Goal: Task Accomplishment & Management: Complete application form

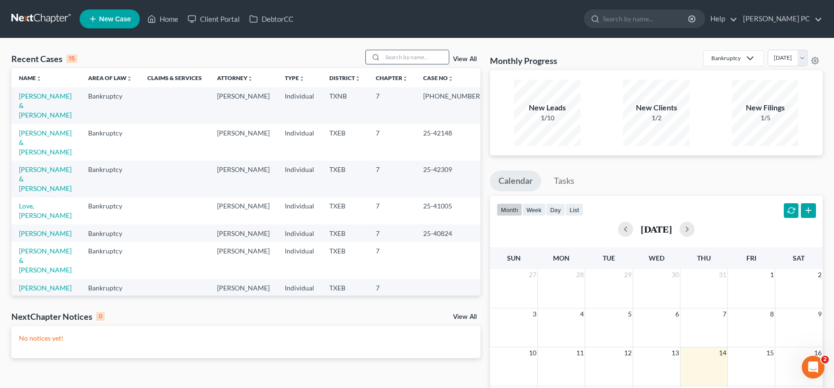
click at [399, 58] on input "search" at bounding box center [415, 57] width 66 height 14
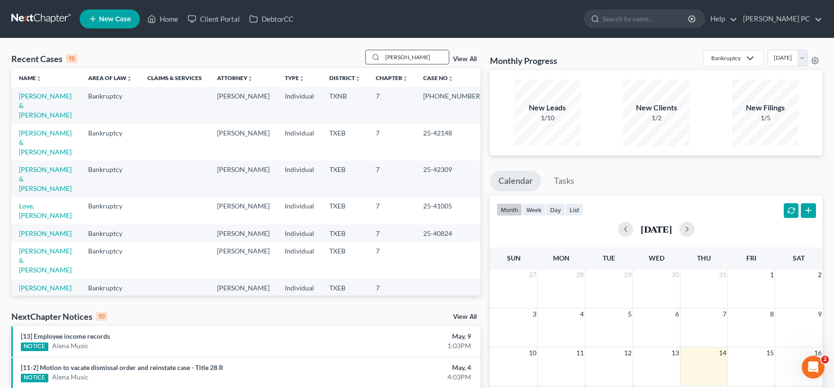
type input "[PERSON_NAME]"
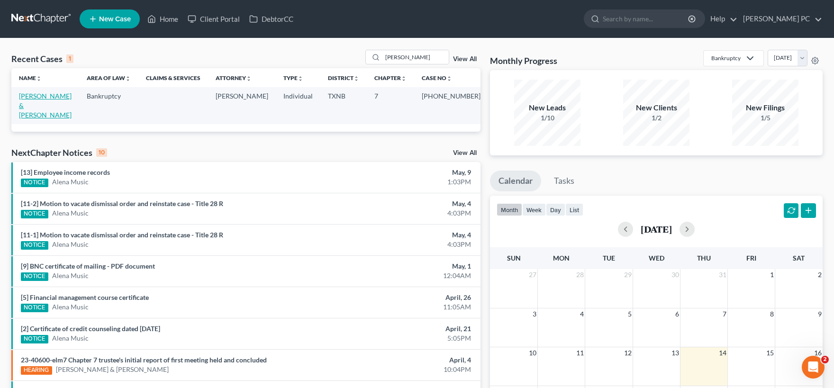
click at [55, 97] on link "[PERSON_NAME] & [PERSON_NAME]" at bounding box center [45, 105] width 53 height 27
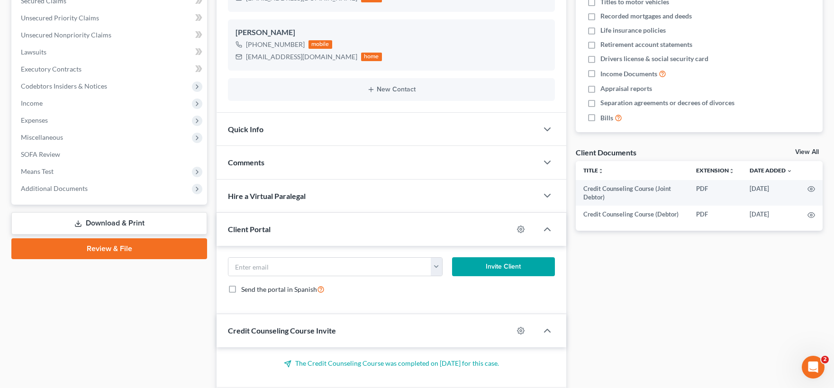
scroll to position [52, 0]
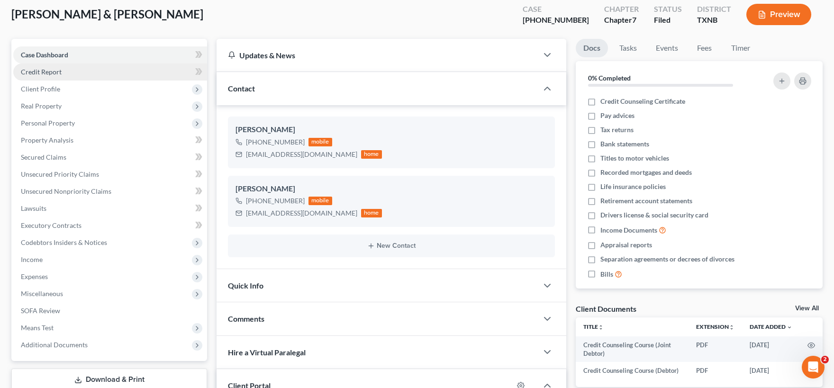
click at [50, 75] on span "Credit Report" at bounding box center [41, 72] width 41 height 8
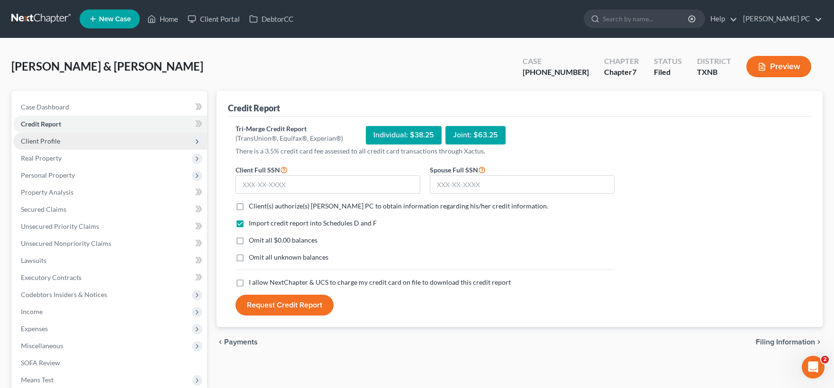
click at [50, 140] on span "Client Profile" at bounding box center [40, 141] width 39 height 8
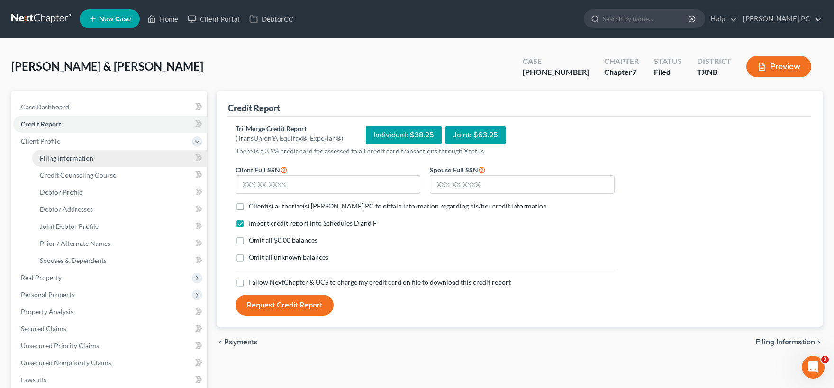
click at [58, 160] on span "Filing Information" at bounding box center [67, 158] width 54 height 8
select select "1"
select select "0"
select select "45"
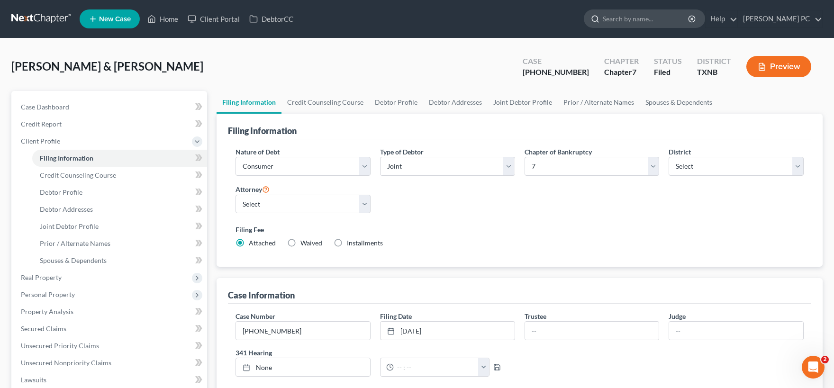
click at [631, 15] on input "search" at bounding box center [646, 19] width 87 height 18
type input "[PERSON_NAME]"
